Goal: Information Seeking & Learning: Learn about a topic

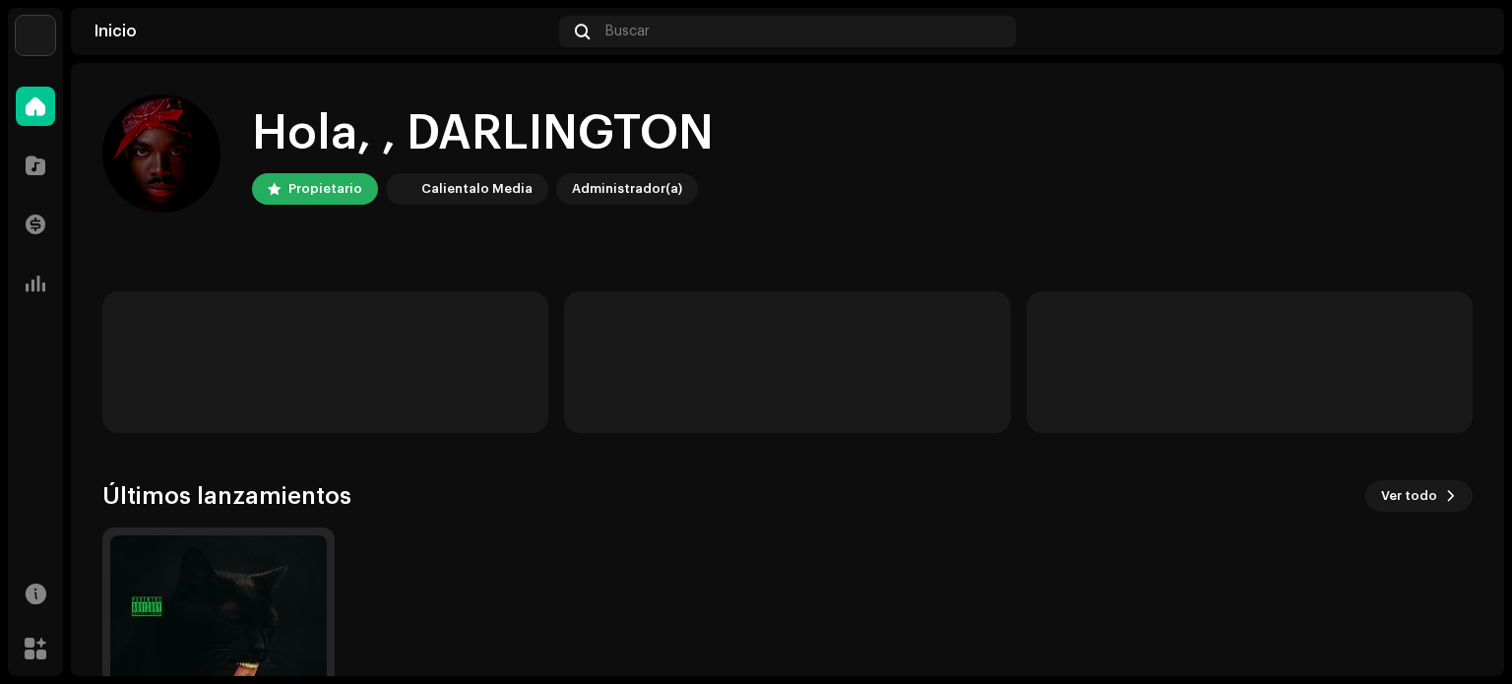
click at [173, 603] on img at bounding box center [218, 643] width 217 height 217
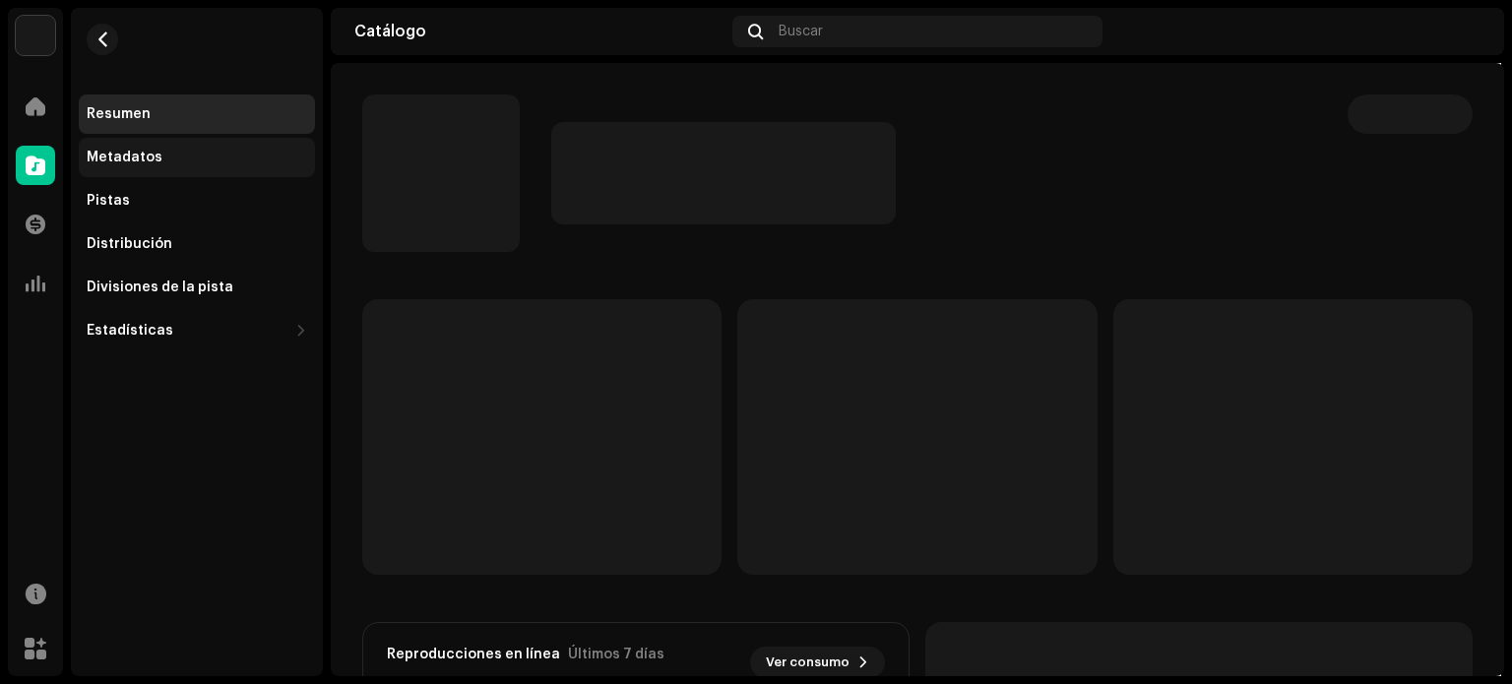
click at [163, 160] on div "Metadatos" at bounding box center [197, 158] width 220 height 16
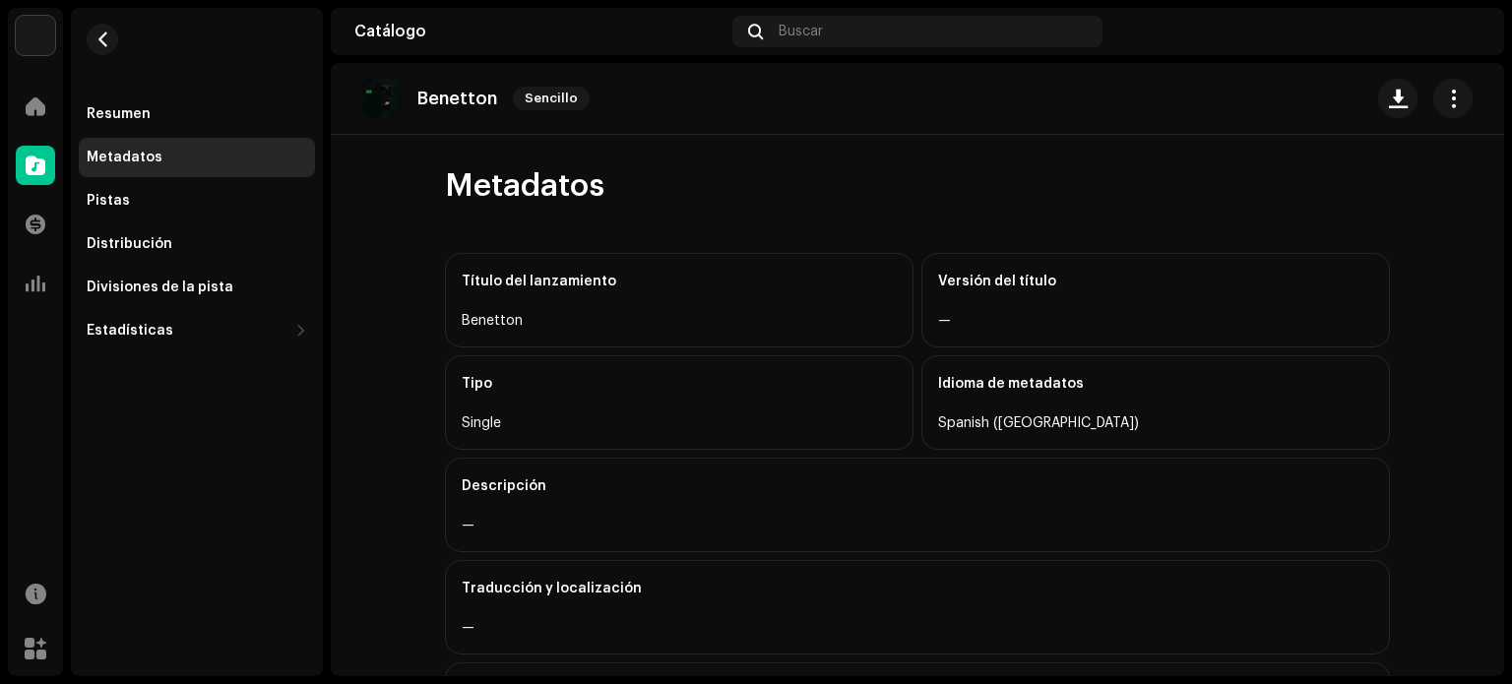
drag, startPoint x: 1511, startPoint y: 152, endPoint x: 1511, endPoint y: 279, distance: 127.0
click at [1511, 279] on div "DARLINGTON Inicio Catálogo Transacciones Estadísticas Recursos Mercado Resumen …" at bounding box center [756, 342] width 1512 height 684
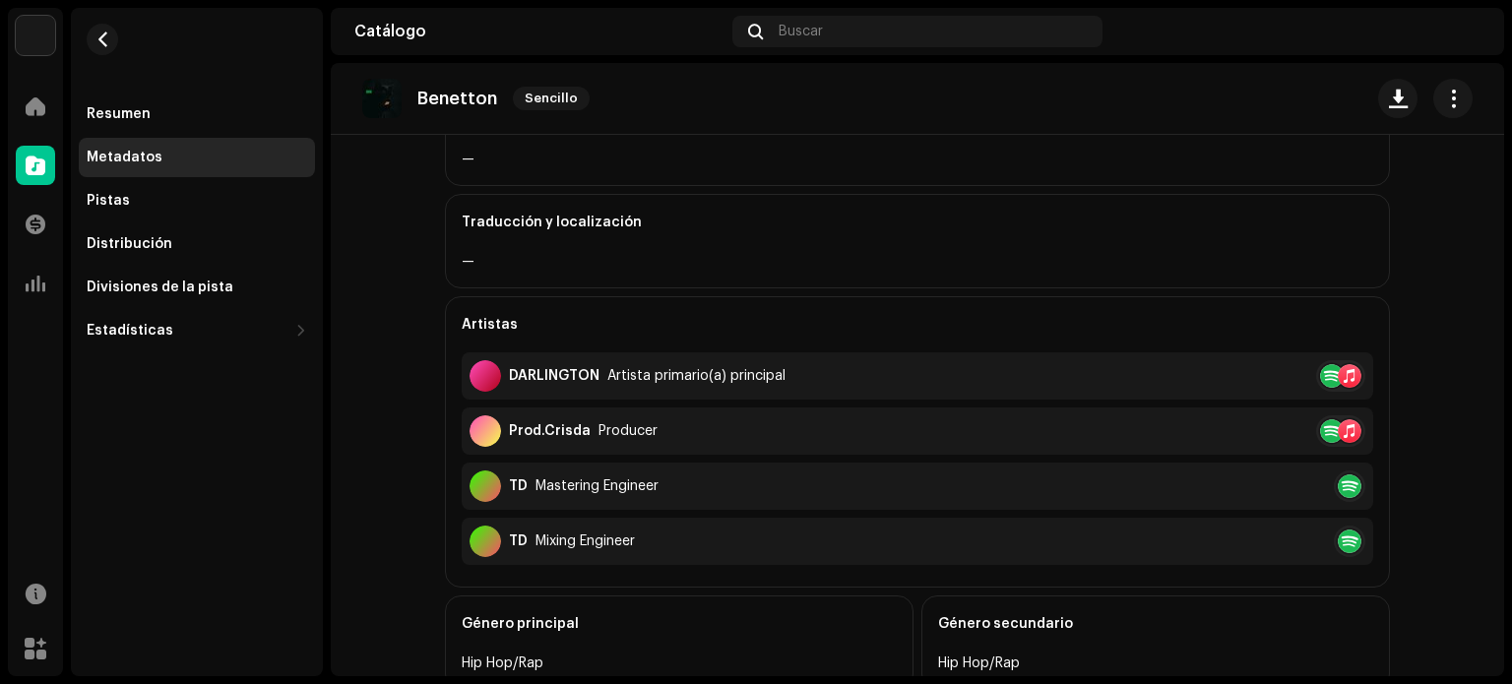
scroll to position [272, 0]
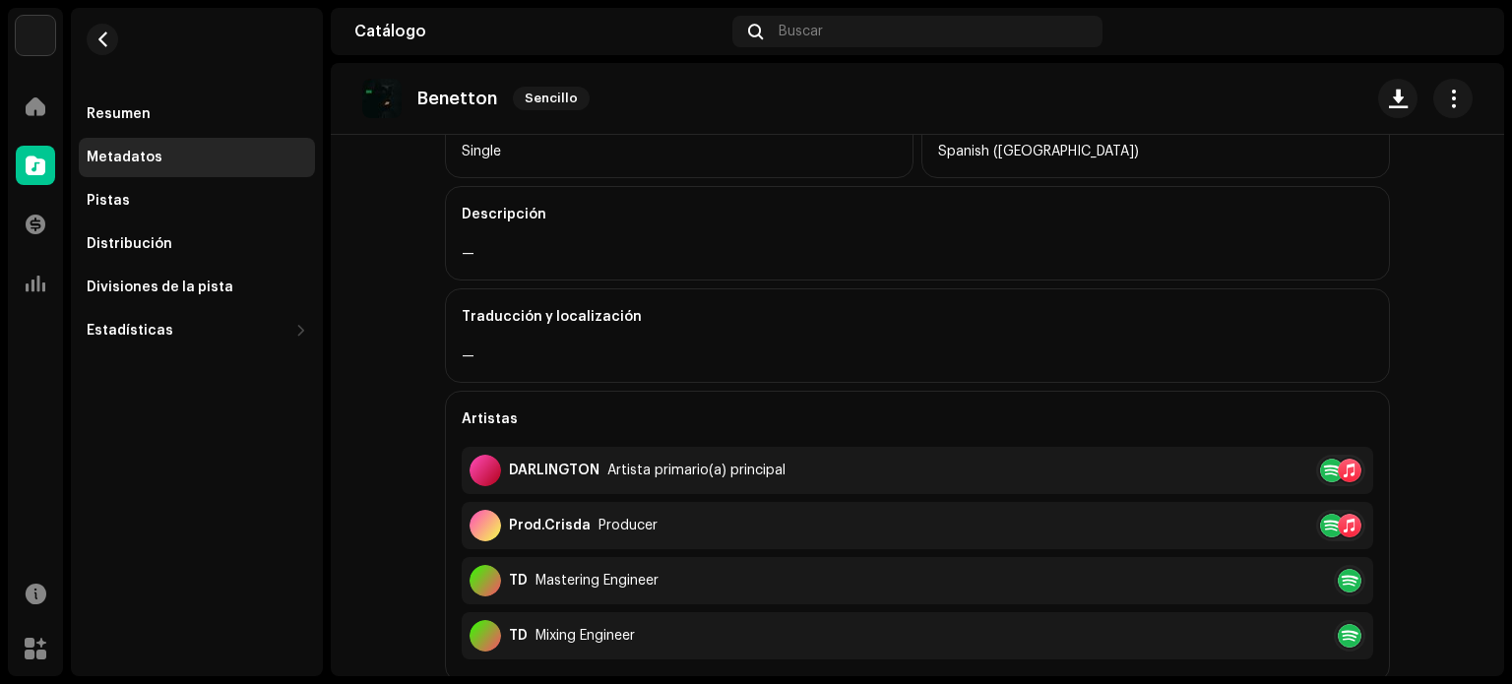
click at [807, 521] on div "Prod.Crisda Producer" at bounding box center [917, 525] width 911 height 47
click at [209, 286] on div "Divisiones de la pista" at bounding box center [160, 288] width 147 height 16
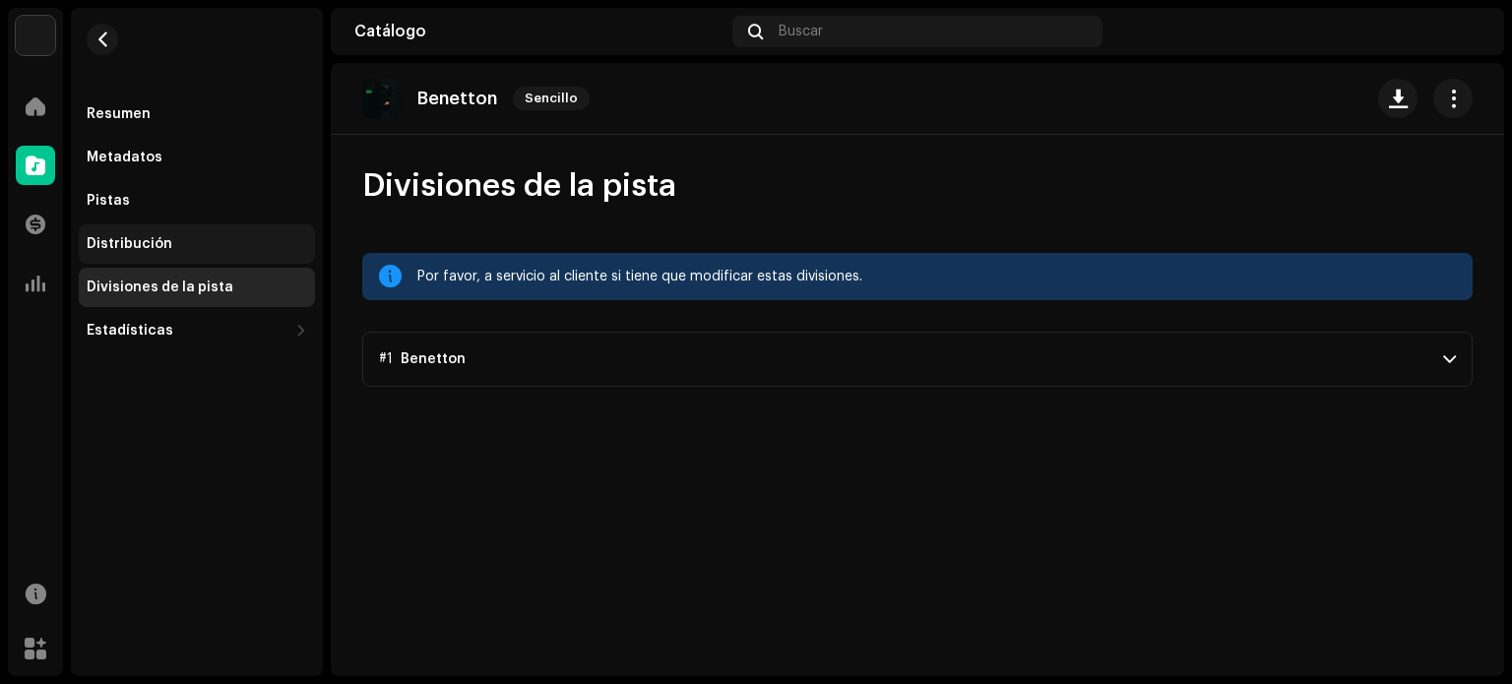
click at [141, 227] on div "Distribución" at bounding box center [197, 243] width 236 height 39
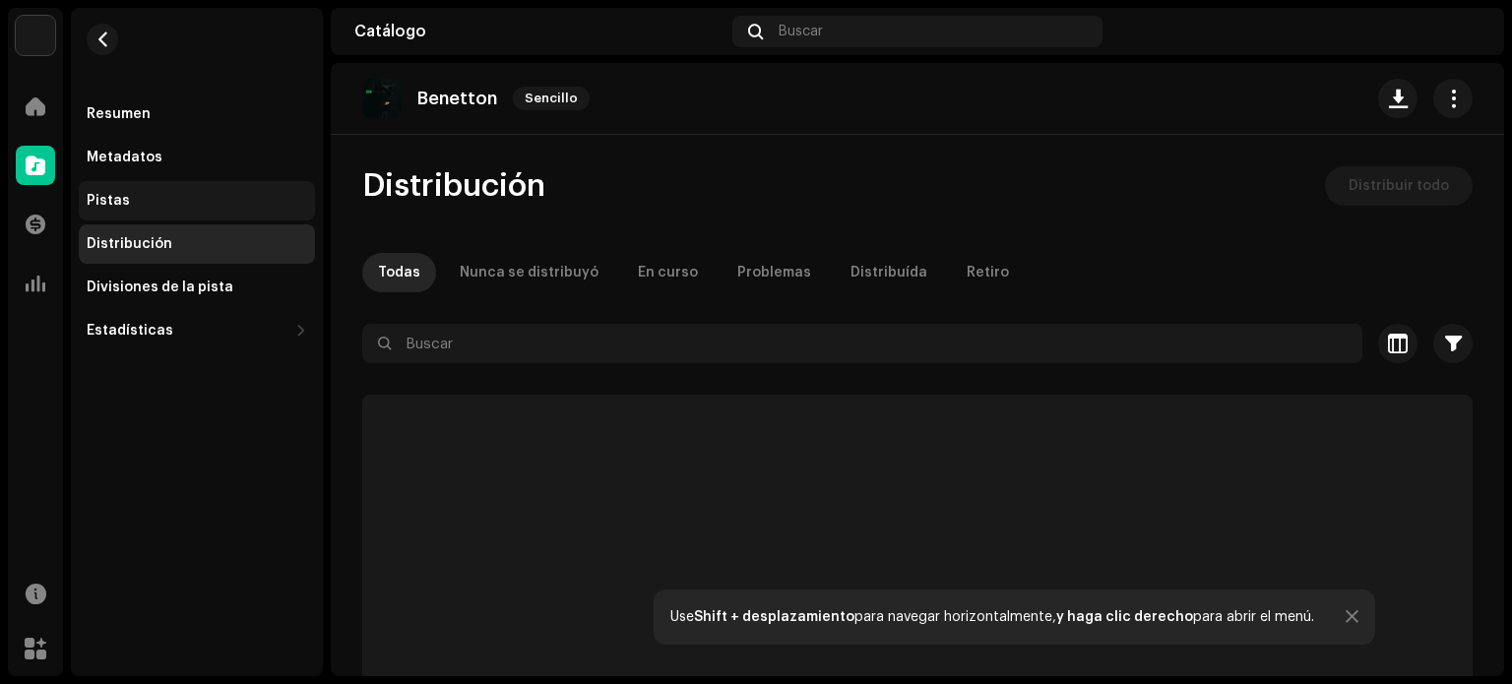
click at [126, 204] on div "Pistas" at bounding box center [197, 201] width 220 height 16
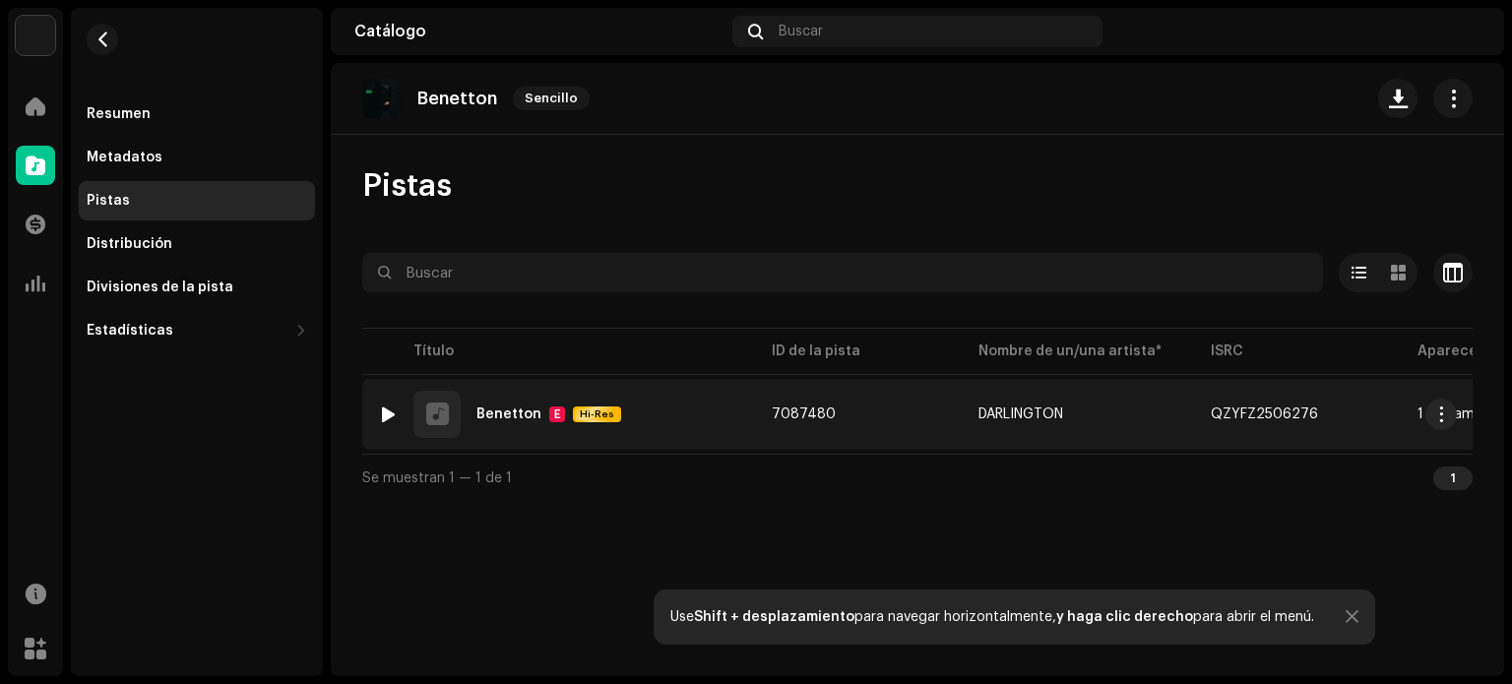
click at [689, 401] on div "1 Benetton E Hi-Res" at bounding box center [559, 414] width 362 height 47
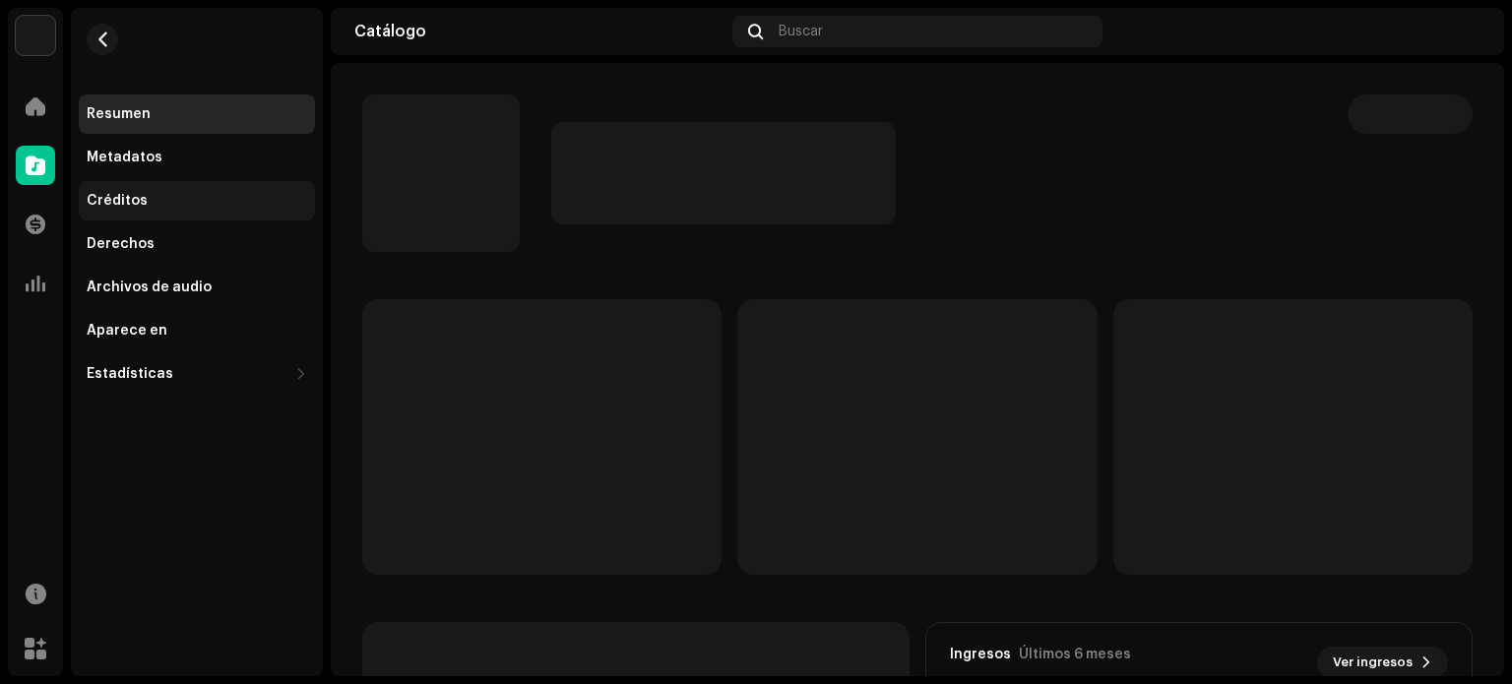
click at [150, 198] on div "Créditos" at bounding box center [197, 201] width 220 height 16
